Goal: Transaction & Acquisition: Purchase product/service

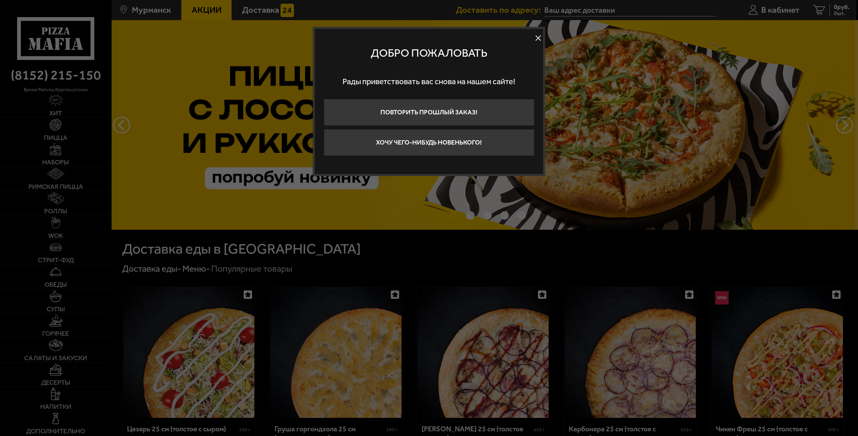
type input "[STREET_ADDRESS]"
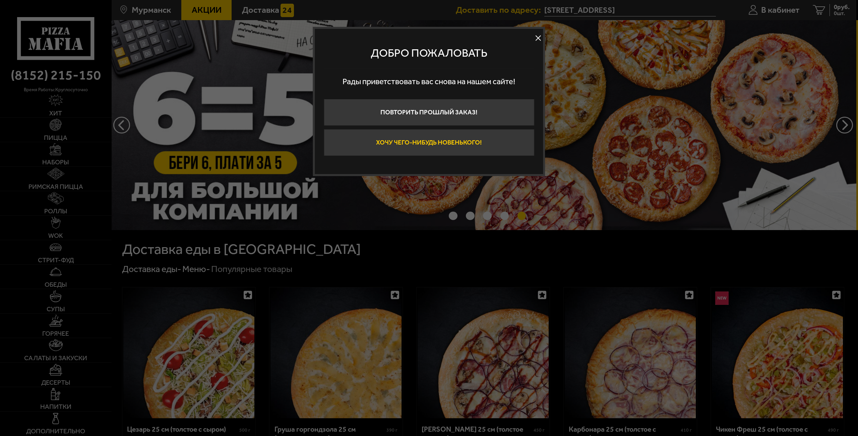
click at [440, 148] on button "Хочу чего-нибудь новенького!" at bounding box center [429, 142] width 210 height 27
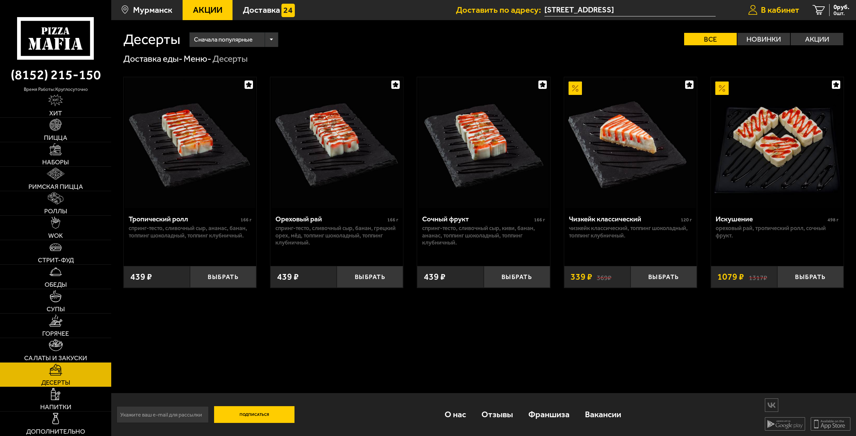
click at [795, 13] on span "В кабинет" at bounding box center [780, 10] width 39 height 9
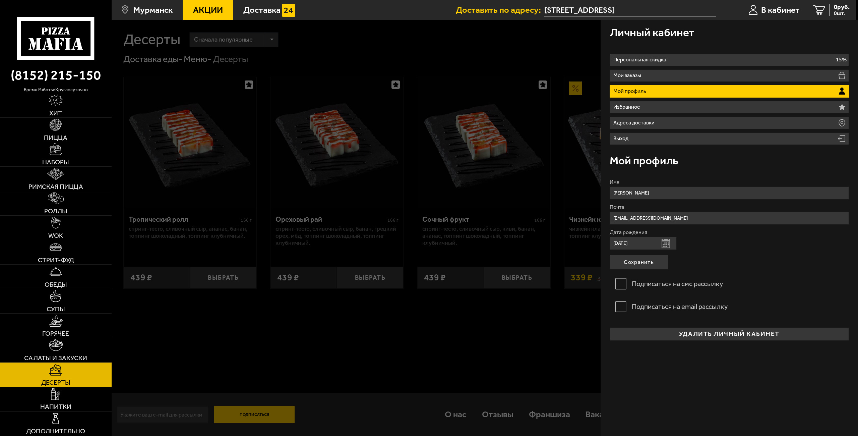
drag, startPoint x: 735, startPoint y: 28, endPoint x: 733, endPoint y: 47, distance: 18.2
click at [735, 28] on div "Личный кабинет" at bounding box center [730, 32] width 240 height 24
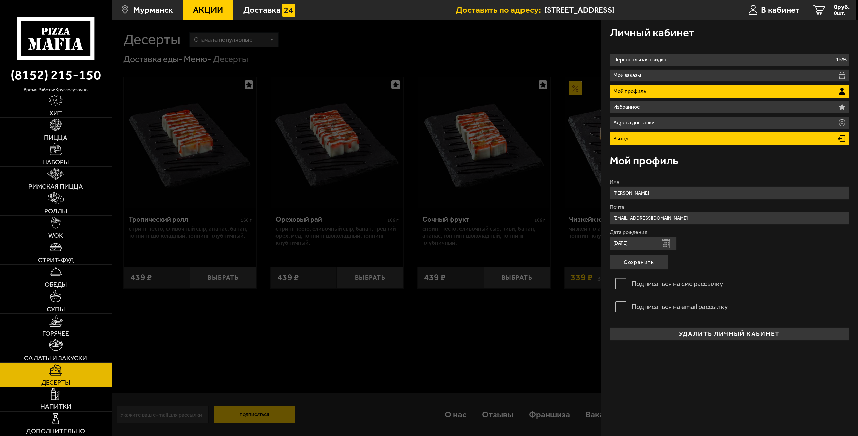
click at [647, 140] on li "Выход" at bounding box center [730, 138] width 240 height 12
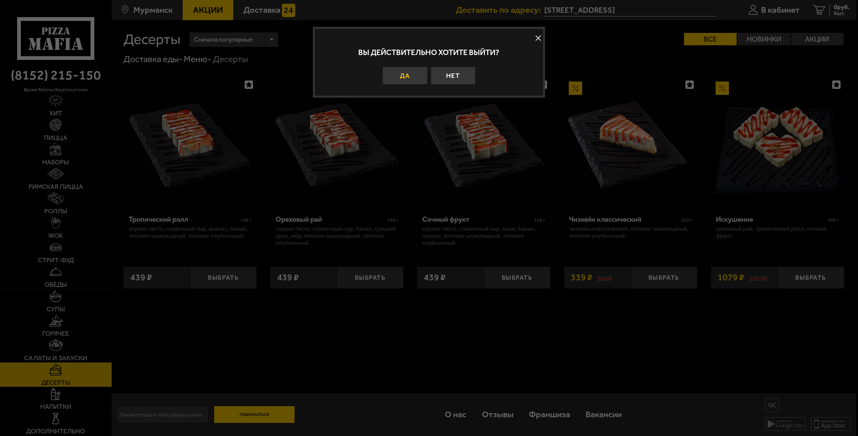
click at [412, 81] on button "Да" at bounding box center [405, 76] width 45 height 18
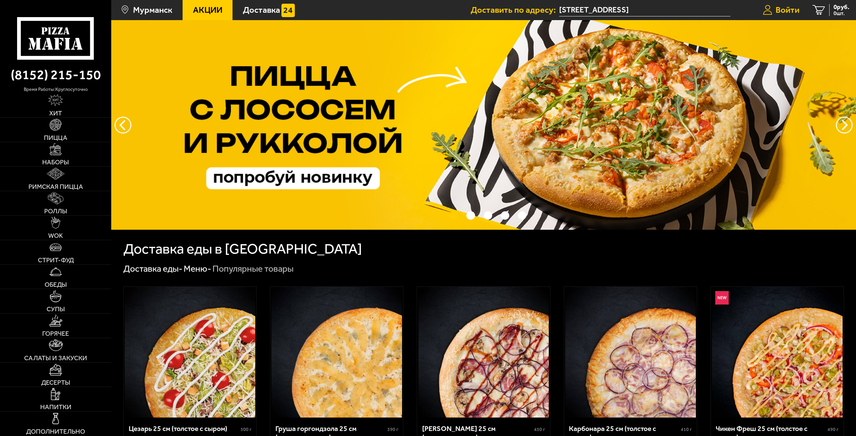
click at [787, 11] on span "Войти" at bounding box center [788, 10] width 24 height 9
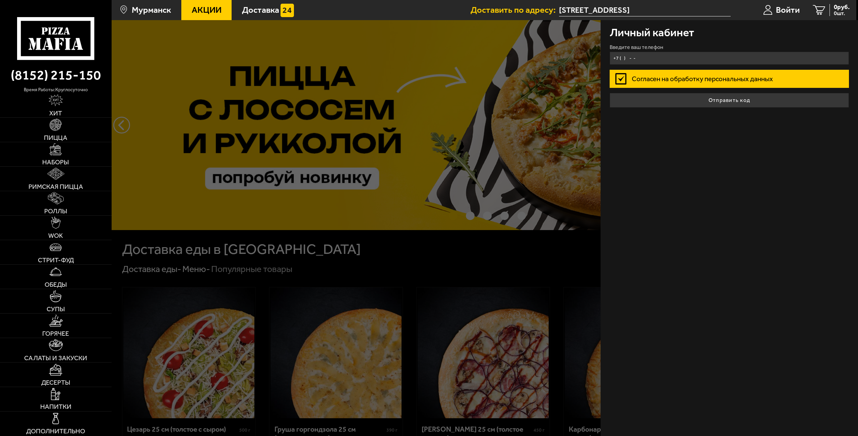
click at [662, 60] on input "+7 ( ) - -" at bounding box center [730, 58] width 240 height 13
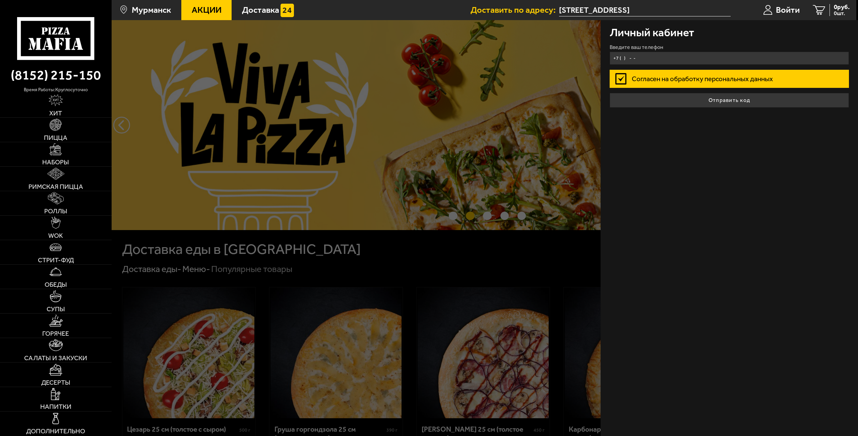
click at [635, 58] on input "+7 ( ) - -" at bounding box center [730, 58] width 240 height 13
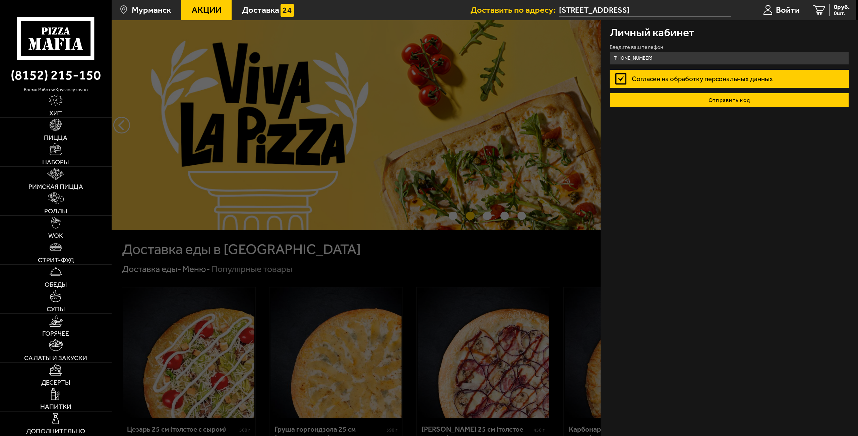
type input "+7 (911) 806-65-45"
click at [754, 104] on button "Отправить код" at bounding box center [730, 100] width 240 height 15
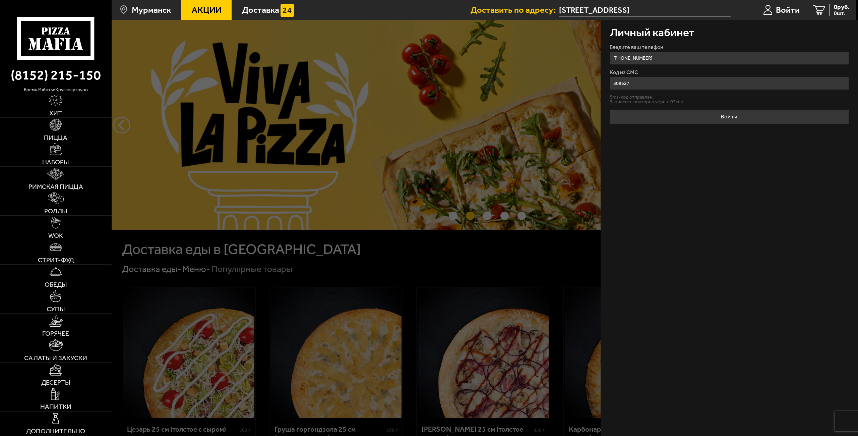
type input "808627"
click at [610, 109] on button "Войти" at bounding box center [730, 116] width 240 height 15
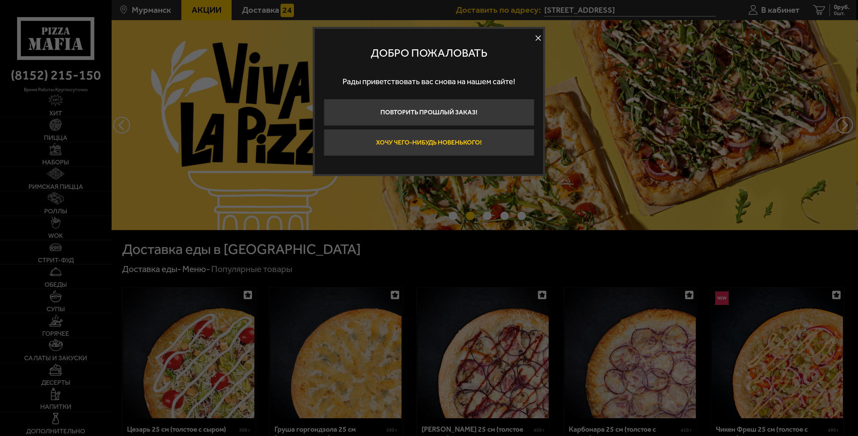
click at [473, 147] on button "Хочу чего-нибудь новенького!" at bounding box center [429, 142] width 210 height 27
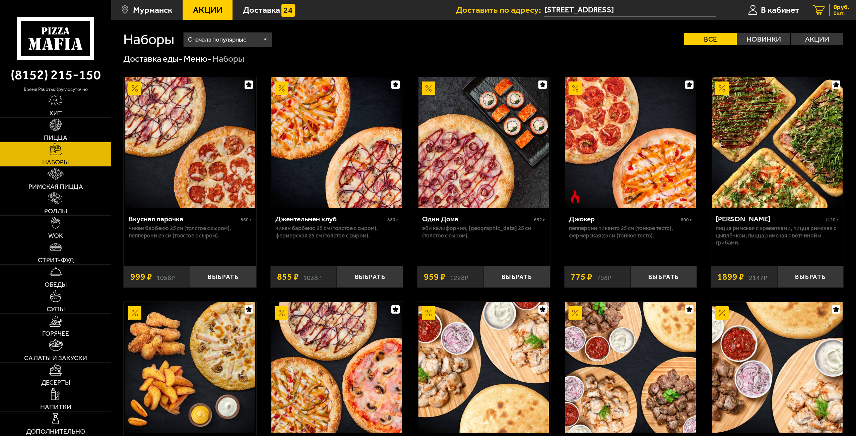
click at [834, 13] on span "0 шт." at bounding box center [842, 13] width 16 height 5
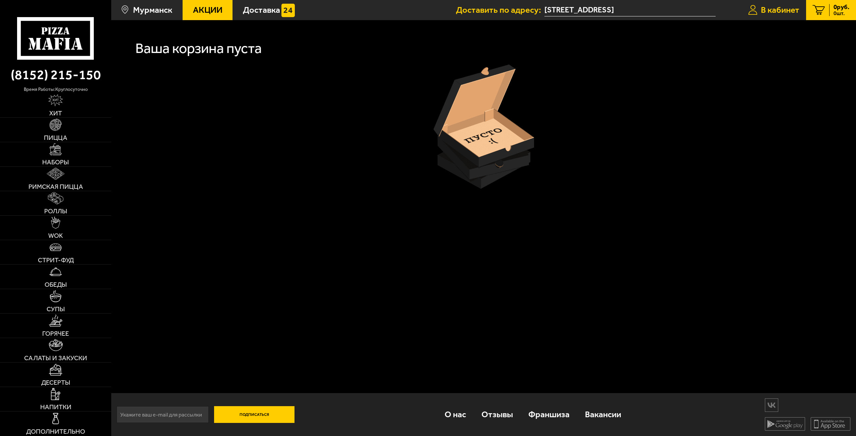
click at [784, 8] on span "В кабинет" at bounding box center [780, 10] width 39 height 9
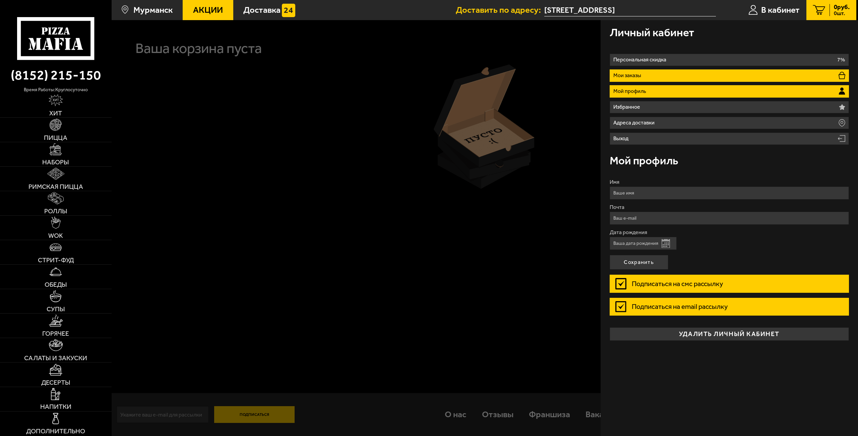
click at [779, 73] on li "Мои заказы" at bounding box center [730, 75] width 240 height 12
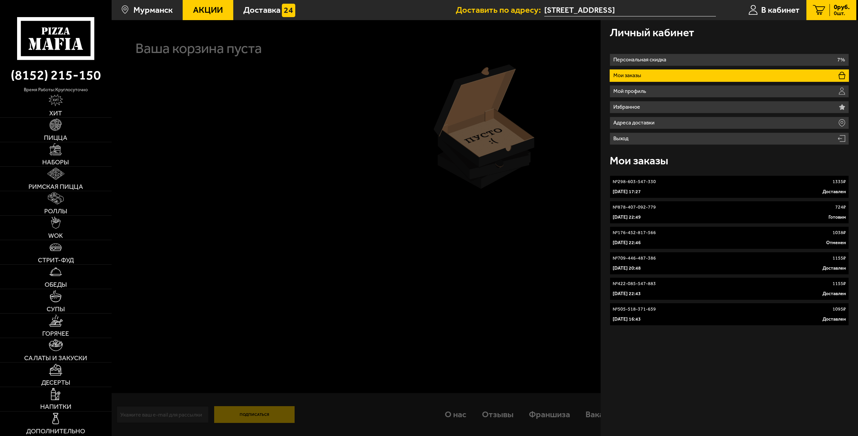
click at [692, 191] on div "2 июля 2025 г. 17:27 Доставлен" at bounding box center [730, 191] width 234 height 7
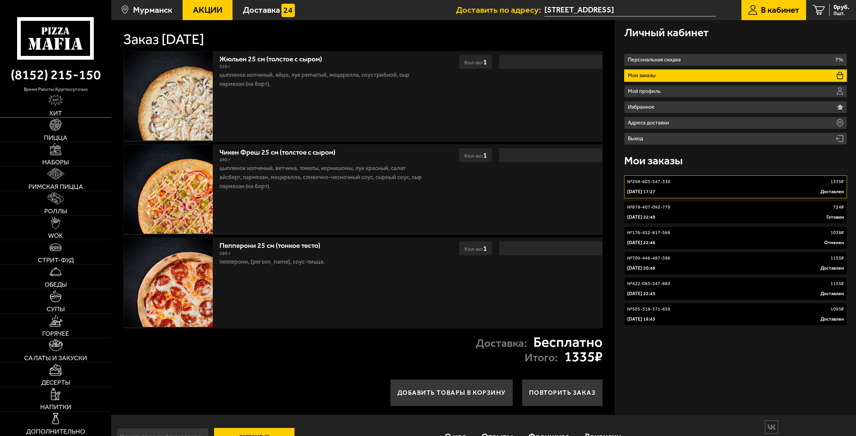
click at [55, 96] on img at bounding box center [55, 100] width 14 height 12
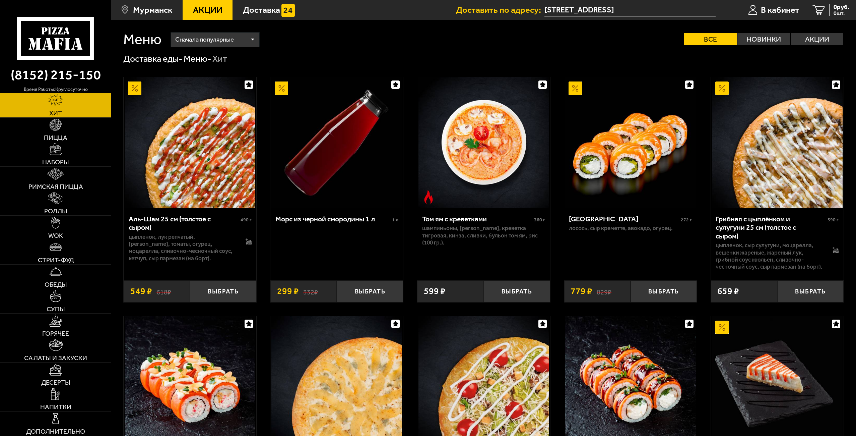
click at [59, 51] on icon at bounding box center [55, 38] width 77 height 43
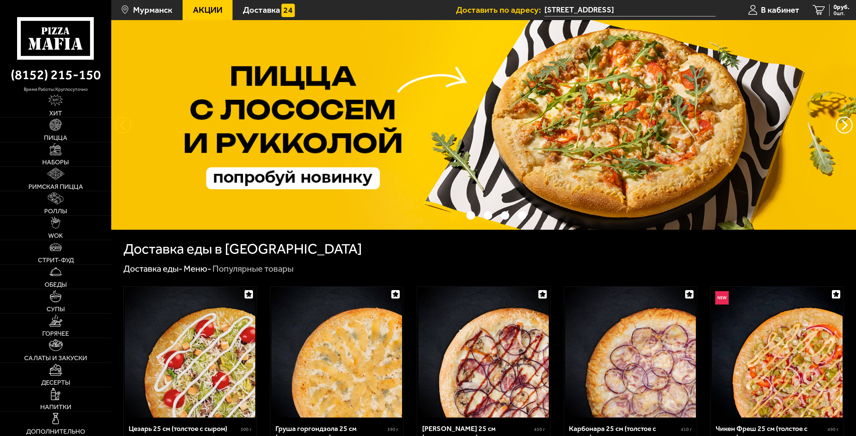
click at [123, 123] on button "следующий" at bounding box center [123, 125] width 17 height 17
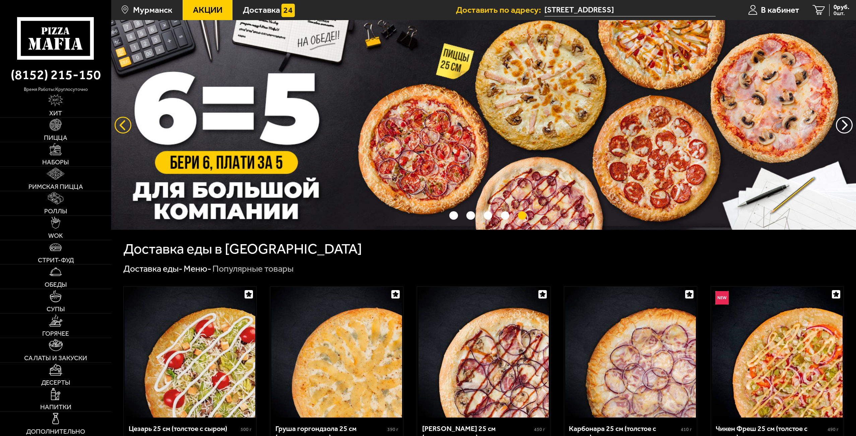
click at [122, 124] on button "следующий" at bounding box center [123, 125] width 17 height 17
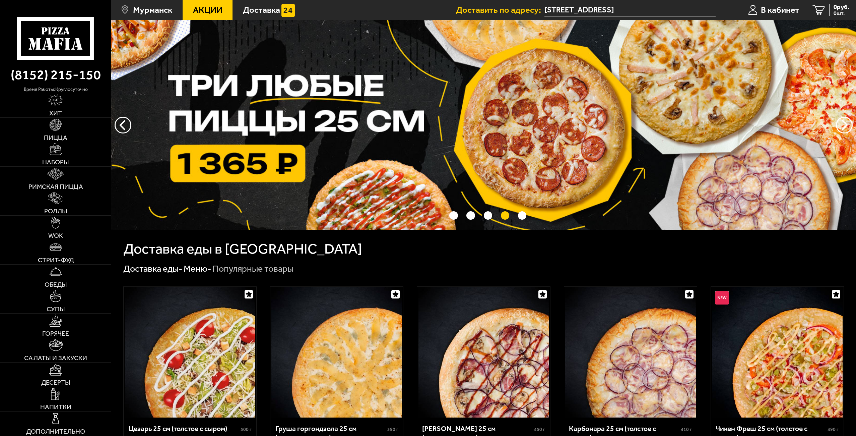
click at [199, 106] on img at bounding box center [483, 124] width 745 height 209
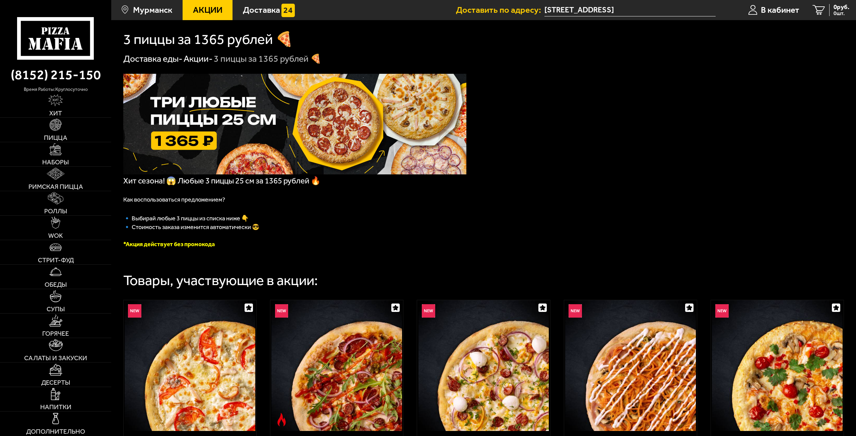
scroll to position [224, 0]
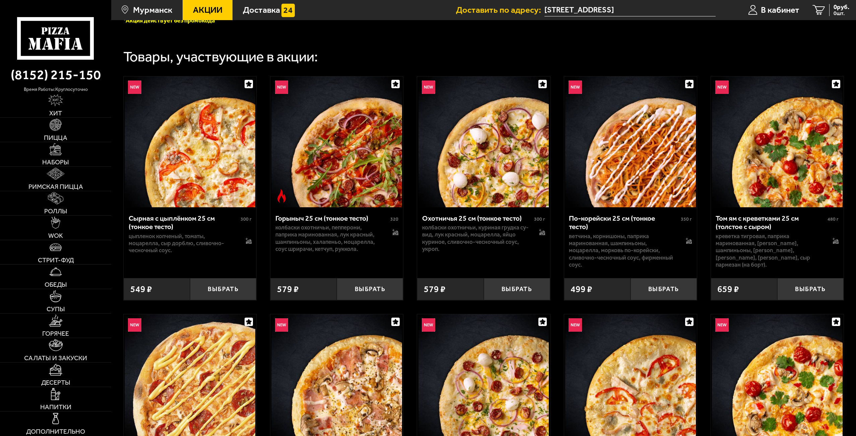
drag, startPoint x: 501, startPoint y: 51, endPoint x: 496, endPoint y: 51, distance: 5.0
click at [461, 49] on div "Товары, участвующие в акции:" at bounding box center [483, 51] width 721 height 26
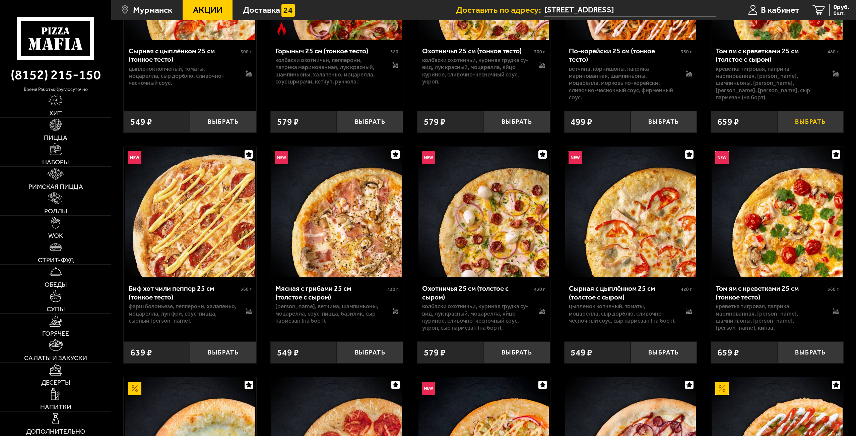
scroll to position [391, 0]
click at [802, 351] on button "Выбрать" at bounding box center [810, 352] width 66 height 22
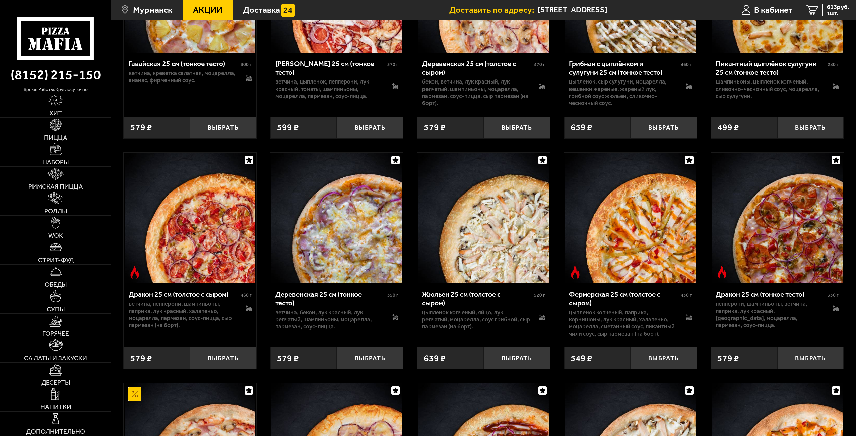
scroll to position [1694, 0]
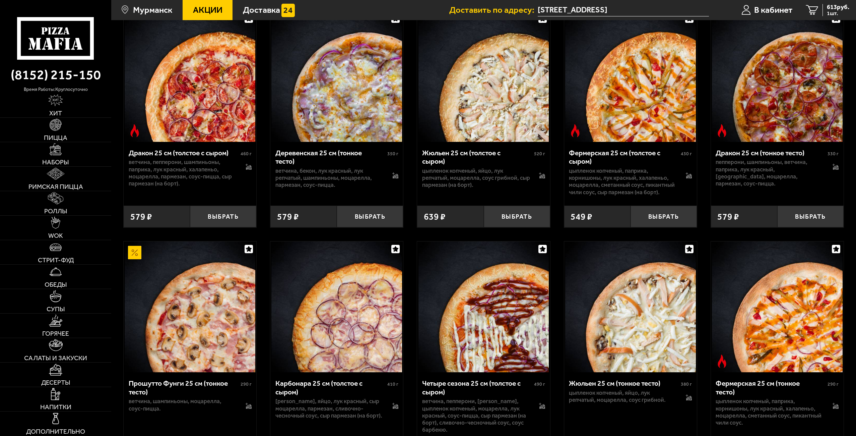
drag, startPoint x: 484, startPoint y: 249, endPoint x: 580, endPoint y: 223, distance: 99.6
click at [484, 249] on div "Сырная с цыплёнком 25 см (тонкое тесто) 300 г цыпленок копченый, томаты, моцаре…" at bounding box center [483, 119] width 745 height 3050
click at [824, 227] on button "Выбрать" at bounding box center [810, 216] width 66 height 22
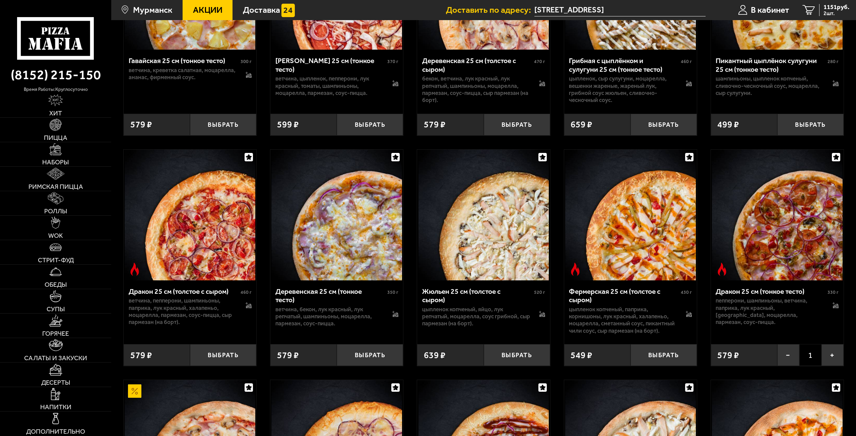
scroll to position [1582, 0]
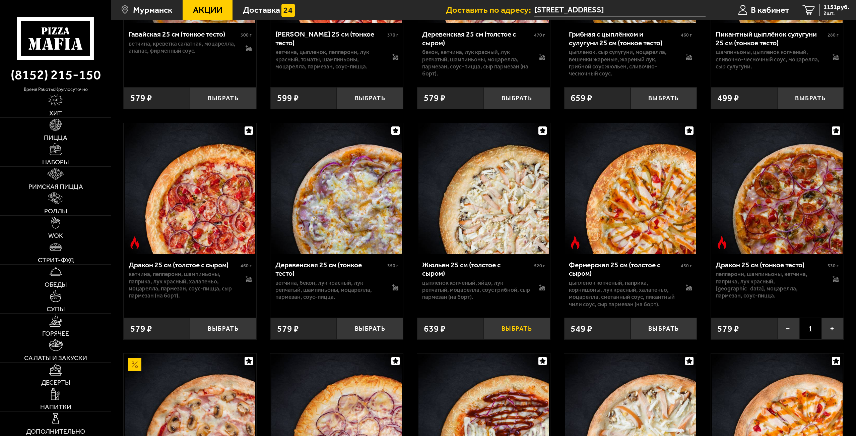
click at [518, 339] on button "Выбрать" at bounding box center [517, 328] width 66 height 22
click at [499, 339] on button "−" at bounding box center [495, 328] width 22 height 22
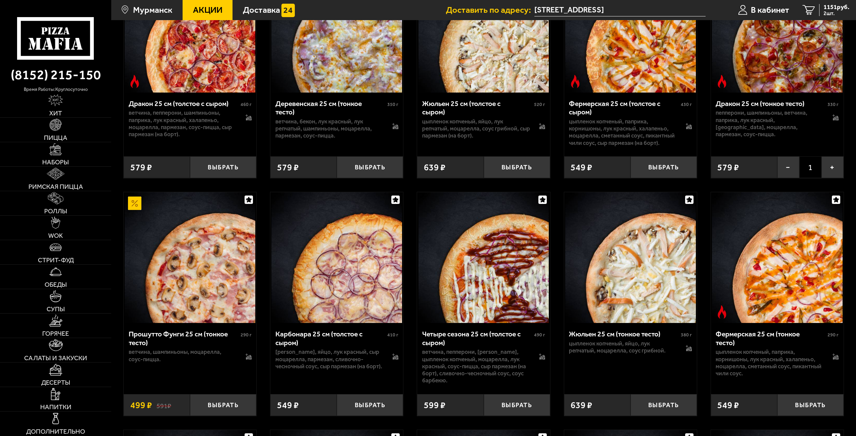
scroll to position [1750, 0]
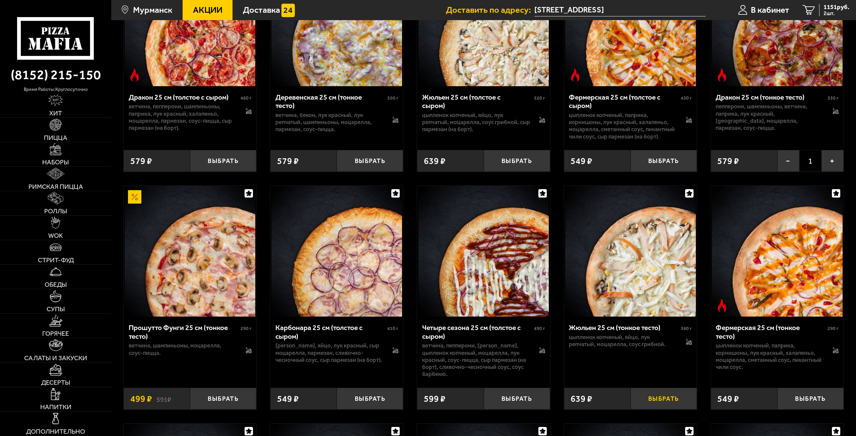
click at [661, 408] on button "Выбрать" at bounding box center [664, 398] width 66 height 22
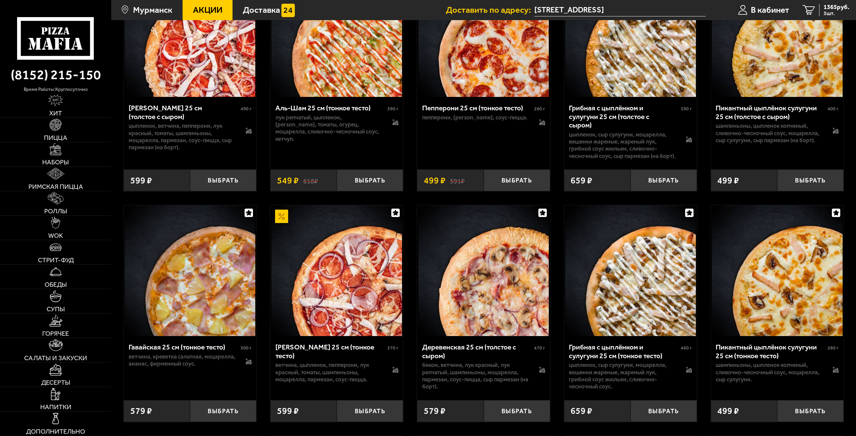
scroll to position [1135, 0]
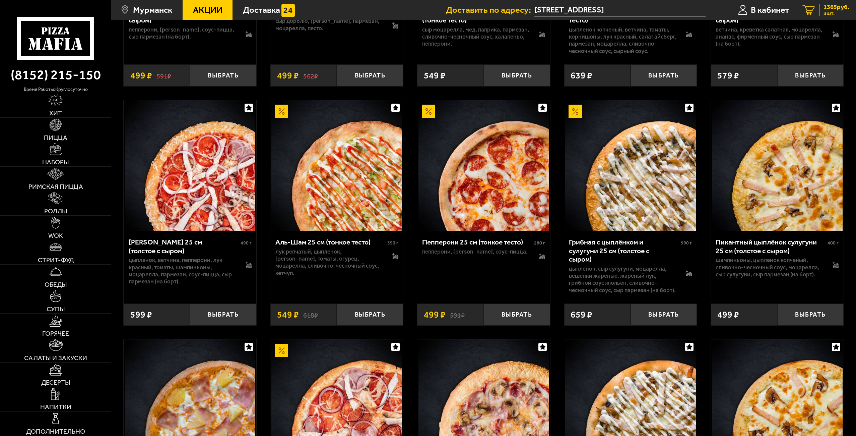
click at [827, 15] on span "3 шт." at bounding box center [837, 13] width 26 height 5
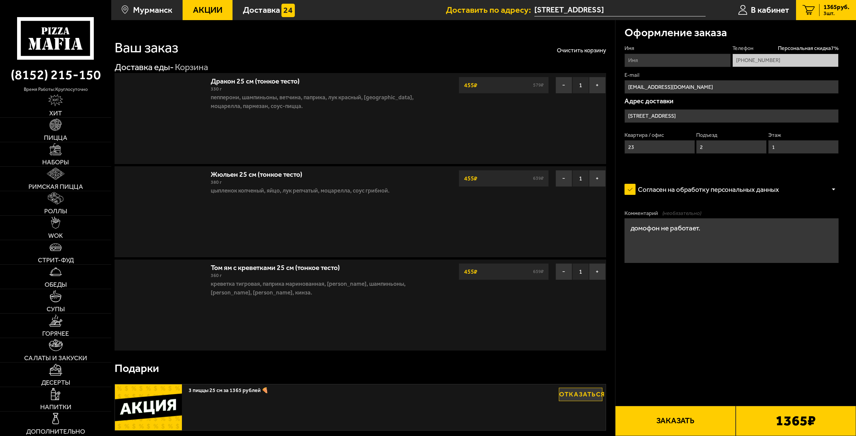
type input "улица Свердлова, 14к3"
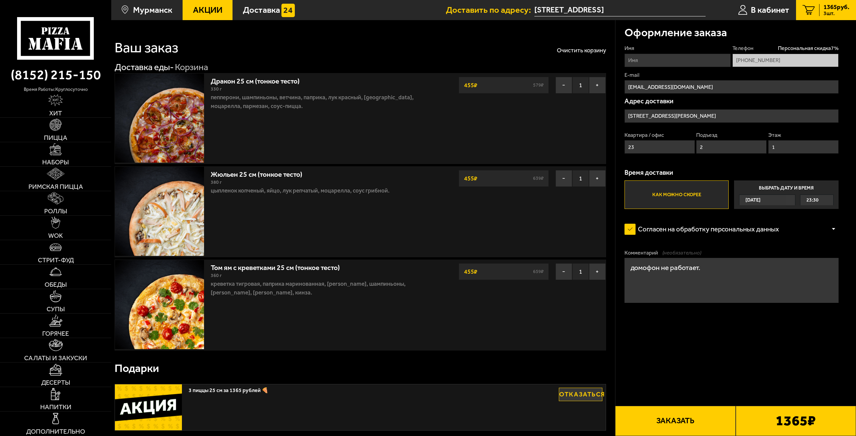
click at [678, 64] on input "Имя" at bounding box center [678, 60] width 106 height 13
type input "Егор"
click at [755, 417] on div "1365 ₽" at bounding box center [796, 420] width 120 height 30
click at [718, 418] on button "Заказать" at bounding box center [675, 420] width 120 height 30
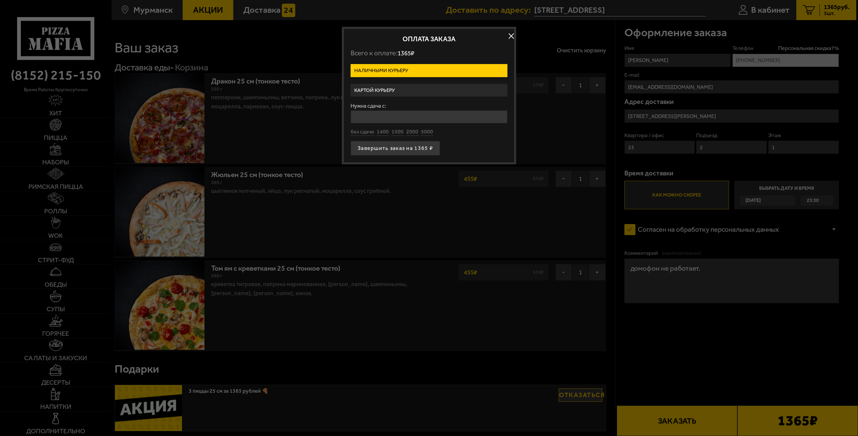
click at [388, 92] on label "Картой курьеру" at bounding box center [429, 90] width 157 height 13
click at [0, 0] on input "Картой курьеру" at bounding box center [0, 0] width 0 height 0
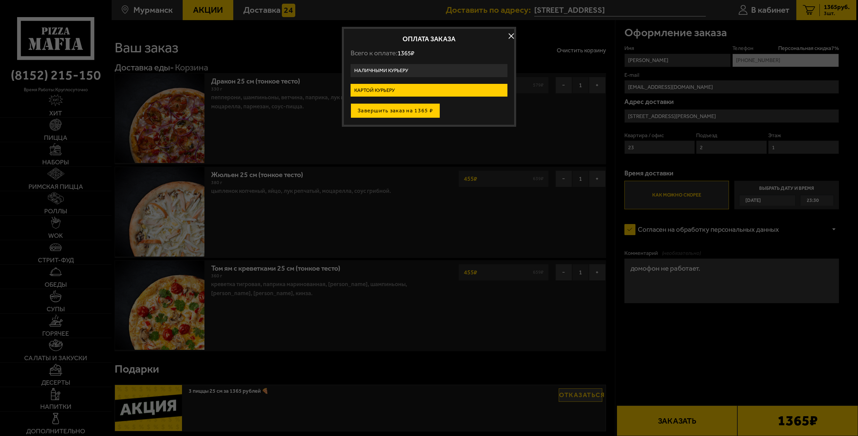
click at [397, 115] on button "Завершить заказ на 1365 ₽" at bounding box center [395, 110] width 89 height 15
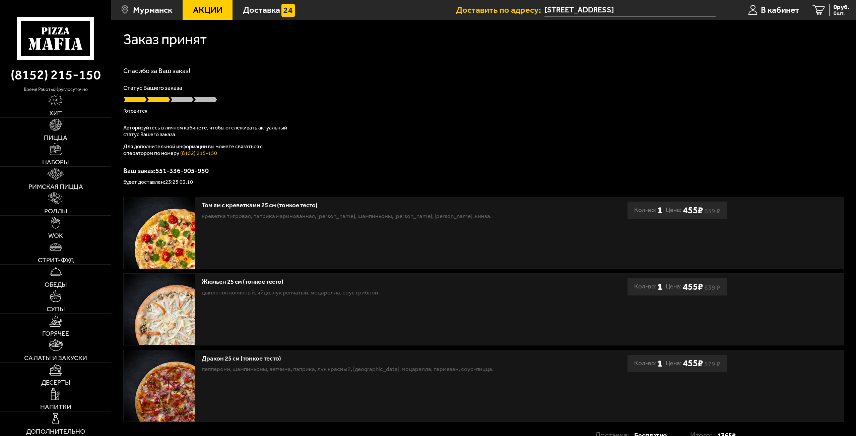
drag, startPoint x: 305, startPoint y: 93, endPoint x: 248, endPoint y: 81, distance: 58.6
click at [235, 78] on div "Спасибо за Ваш заказ! Статус Вашего заказа Готовится Авторизуйтесь в личном каб…" at bounding box center [483, 125] width 721 height 117
click at [783, 18] on link "В кабинет" at bounding box center [774, 10] width 65 height 20
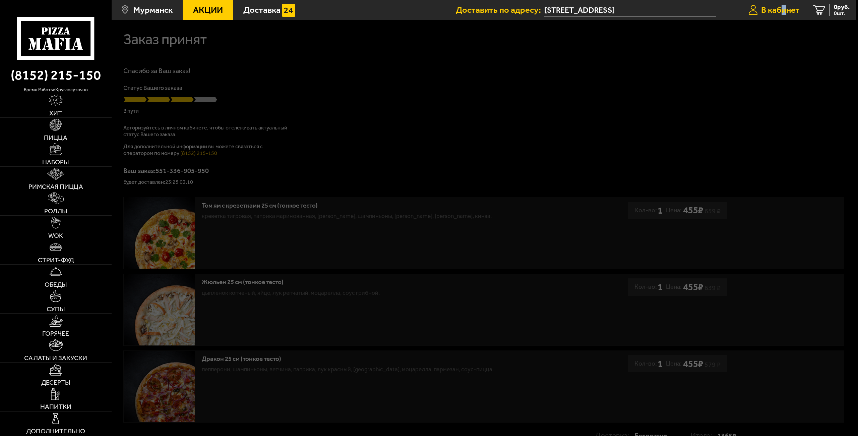
click at [782, 13] on span "В кабинет" at bounding box center [780, 10] width 39 height 9
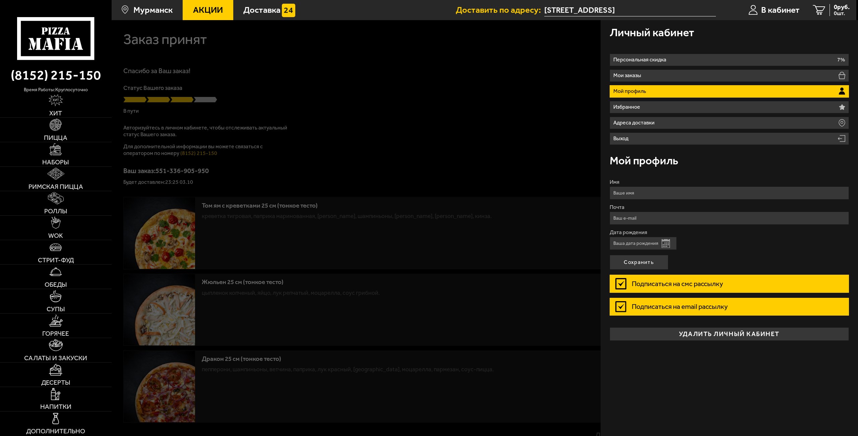
click at [666, 97] on li "Мой профиль" at bounding box center [730, 91] width 240 height 12
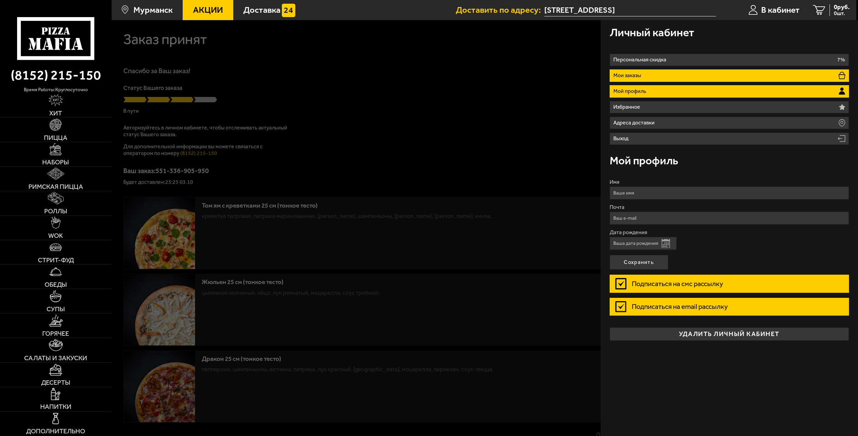
click at [662, 78] on li "Мои заказы" at bounding box center [730, 75] width 240 height 12
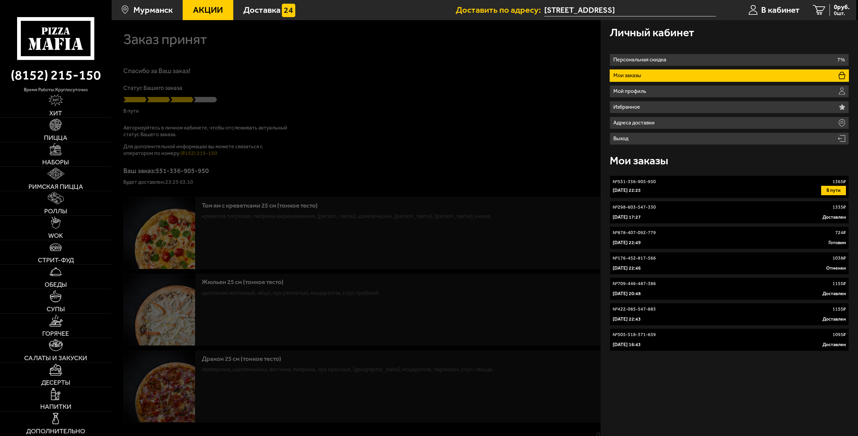
click at [662, 78] on li "Мои заказы" at bounding box center [730, 75] width 240 height 12
click at [666, 348] on div "[DATE] 16:43 Доставлен" at bounding box center [730, 344] width 234 height 7
